Goal: Submit feedback/report problem

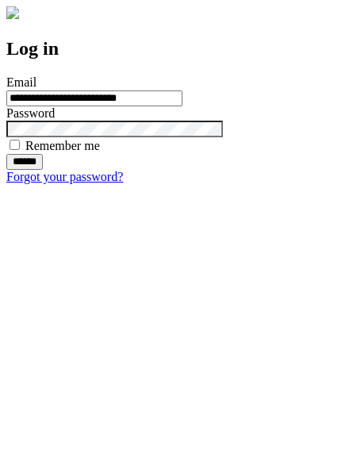
type input "**********"
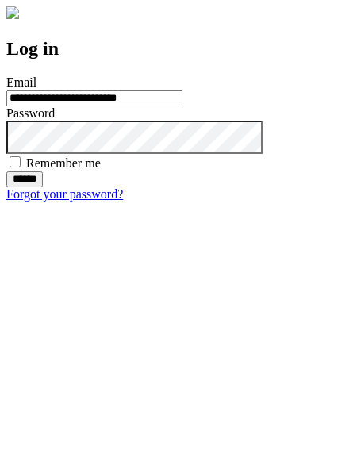
click at [43, 187] on input "******" at bounding box center [24, 180] width 37 height 16
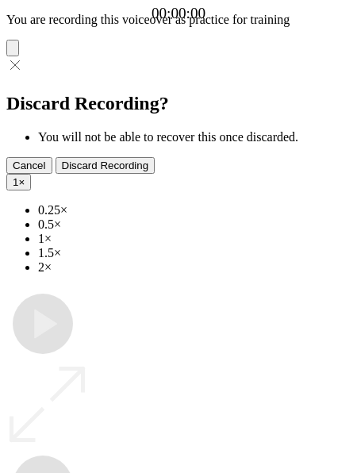
type input "**********"
